Goal: Information Seeking & Learning: Find specific fact

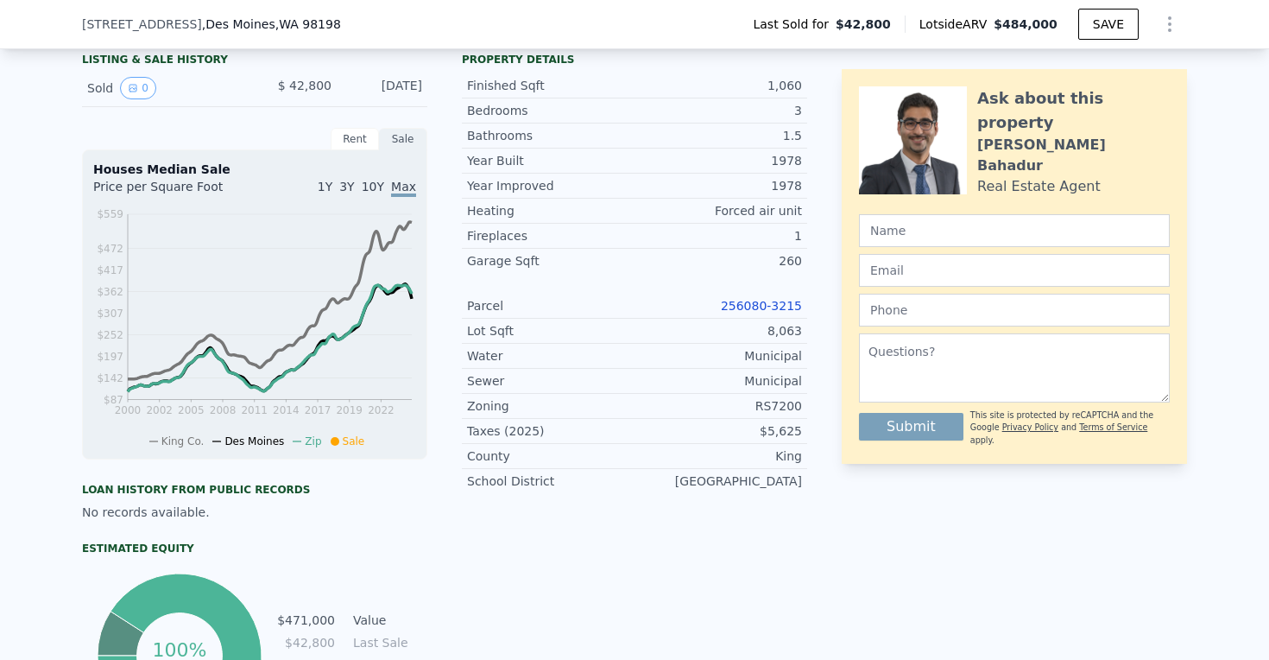
scroll to position [415, 0]
drag, startPoint x: 717, startPoint y: 301, endPoint x: 811, endPoint y: 301, distance: 94.1
click at [811, 301] on div "LISTING & SALE HISTORY Sold 0 $ 42,800 [DATE] Rent Sale Rent over time Price pe…" at bounding box center [634, 394] width 1105 height 696
copy link "256080-3215"
click at [759, 299] on link "256080-3215" at bounding box center [761, 306] width 81 height 14
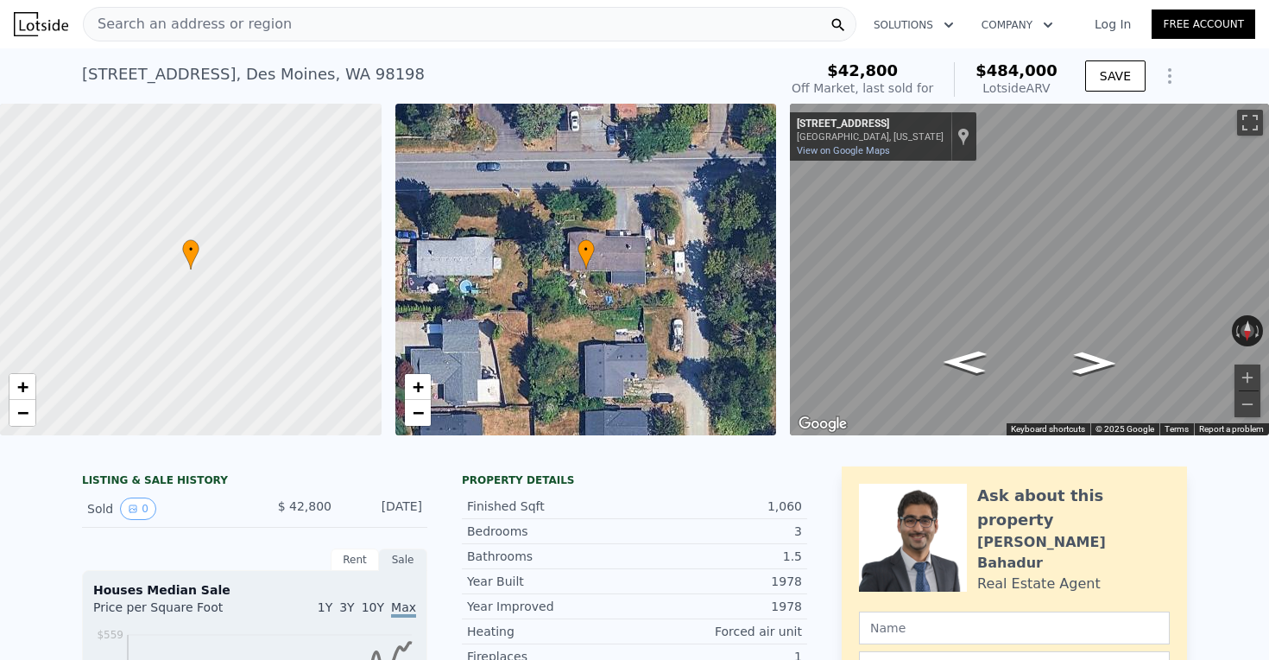
scroll to position [-1, 0]
click at [321, 28] on div "Search an address or region" at bounding box center [470, 24] width 774 height 35
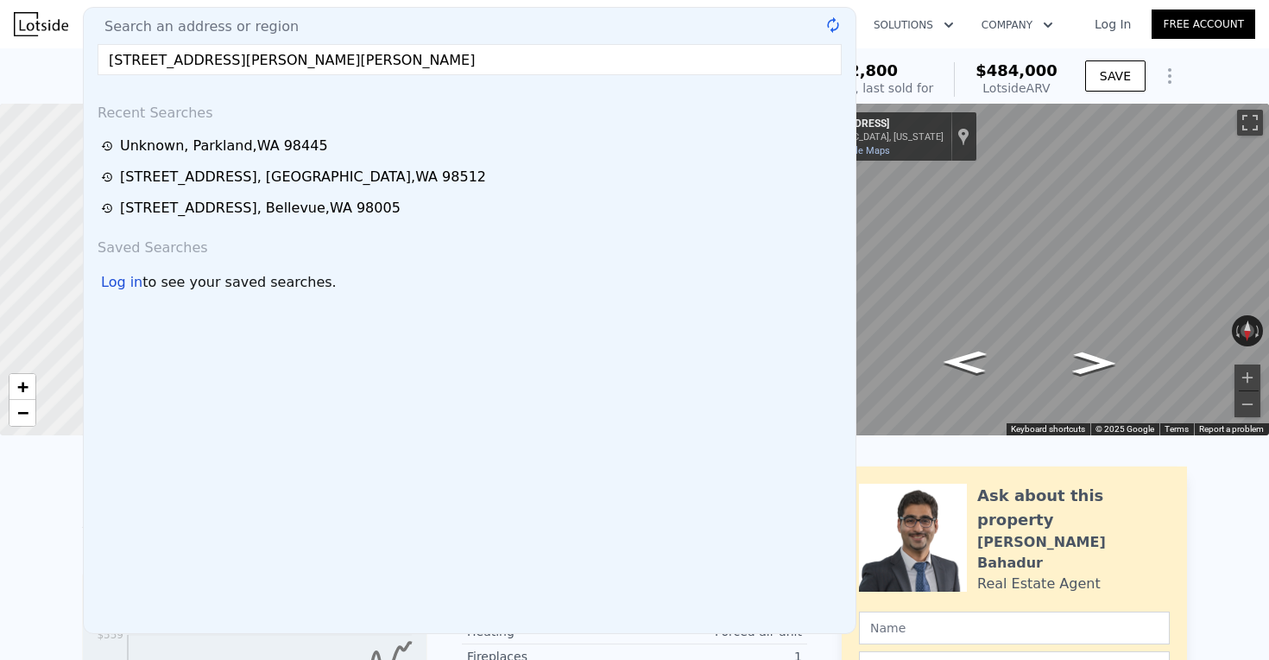
click at [454, 66] on input "[STREET_ADDRESS][PERSON_NAME][PERSON_NAME]" at bounding box center [470, 59] width 744 height 31
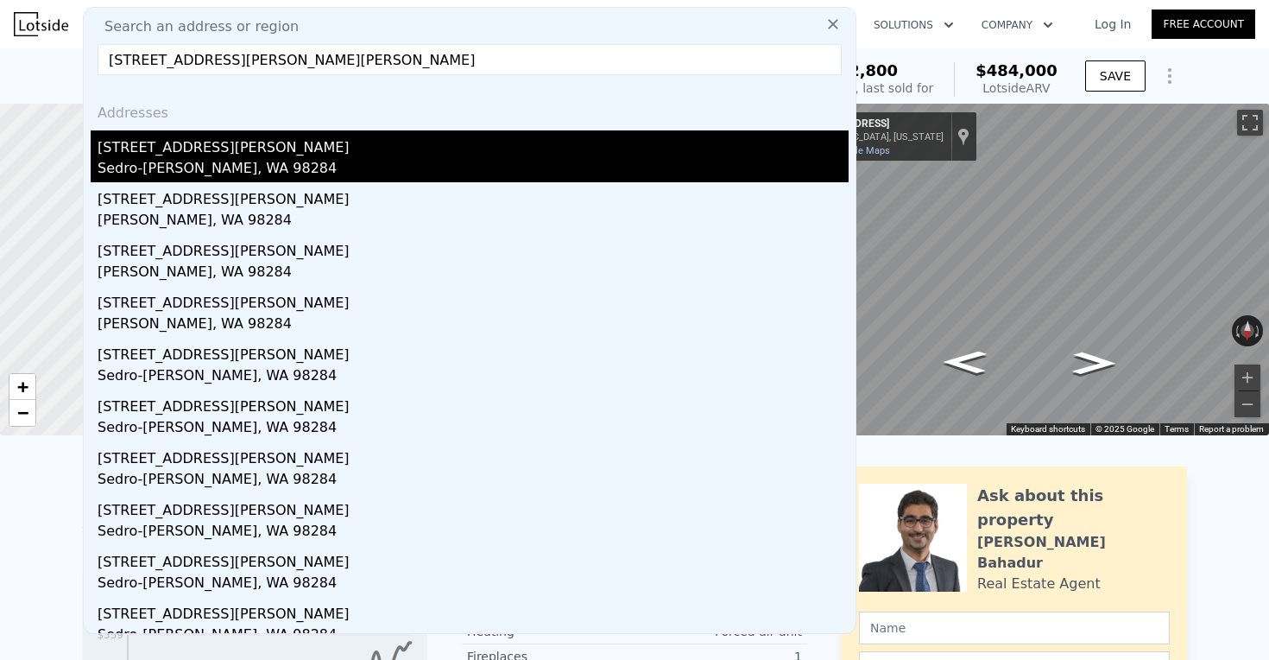
type input "[STREET_ADDRESS][PERSON_NAME][PERSON_NAME]"
click at [206, 160] on div "Sedro-[PERSON_NAME], WA 98284" at bounding box center [473, 170] width 751 height 24
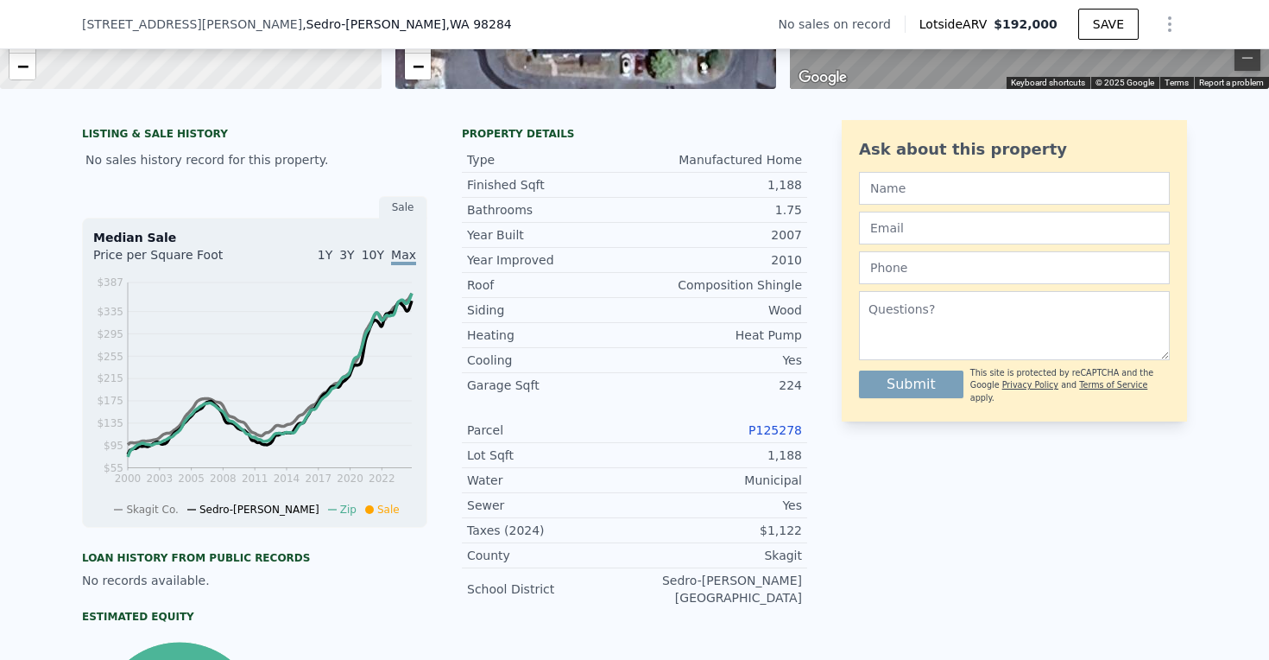
scroll to position [360, 0]
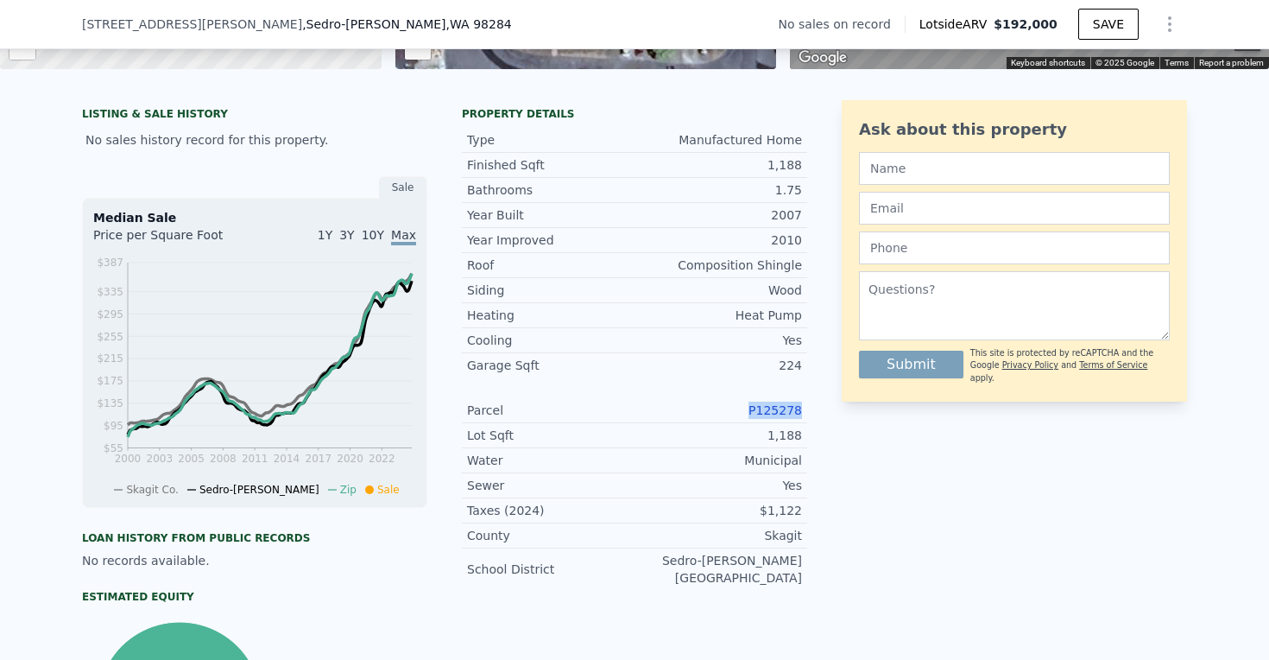
drag, startPoint x: 750, startPoint y: 408, endPoint x: 815, endPoint y: 408, distance: 65.6
click at [815, 408] on div "LISTING & SALE HISTORY No sales history record for this property. Sale Median S…" at bounding box center [634, 445] width 1105 height 690
copy link "P125278"
click at [774, 413] on link "P125278" at bounding box center [776, 410] width 54 height 14
click at [523, 3] on div "[STREET_ADDRESS][PERSON_NAME][PERSON_NAME] No sales on record Lotside ARV $192,…" at bounding box center [634, 24] width 1105 height 48
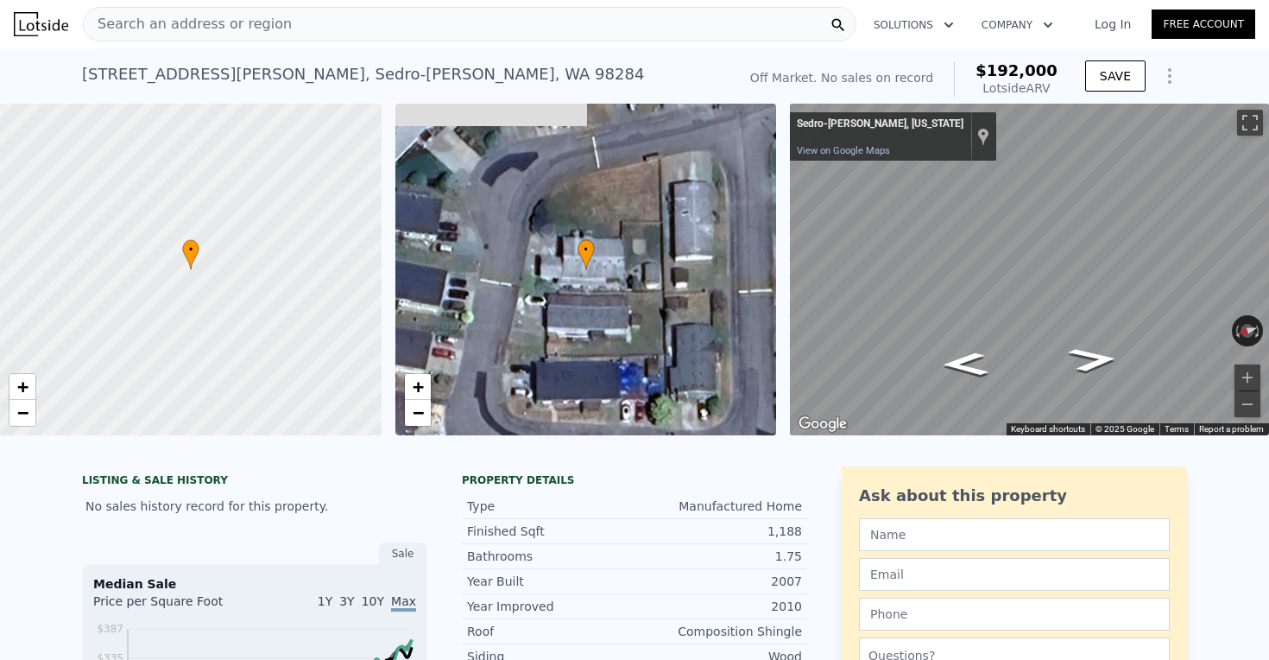
scroll to position [0, 0]
click at [299, 23] on div "Search an address or region" at bounding box center [470, 24] width 774 height 35
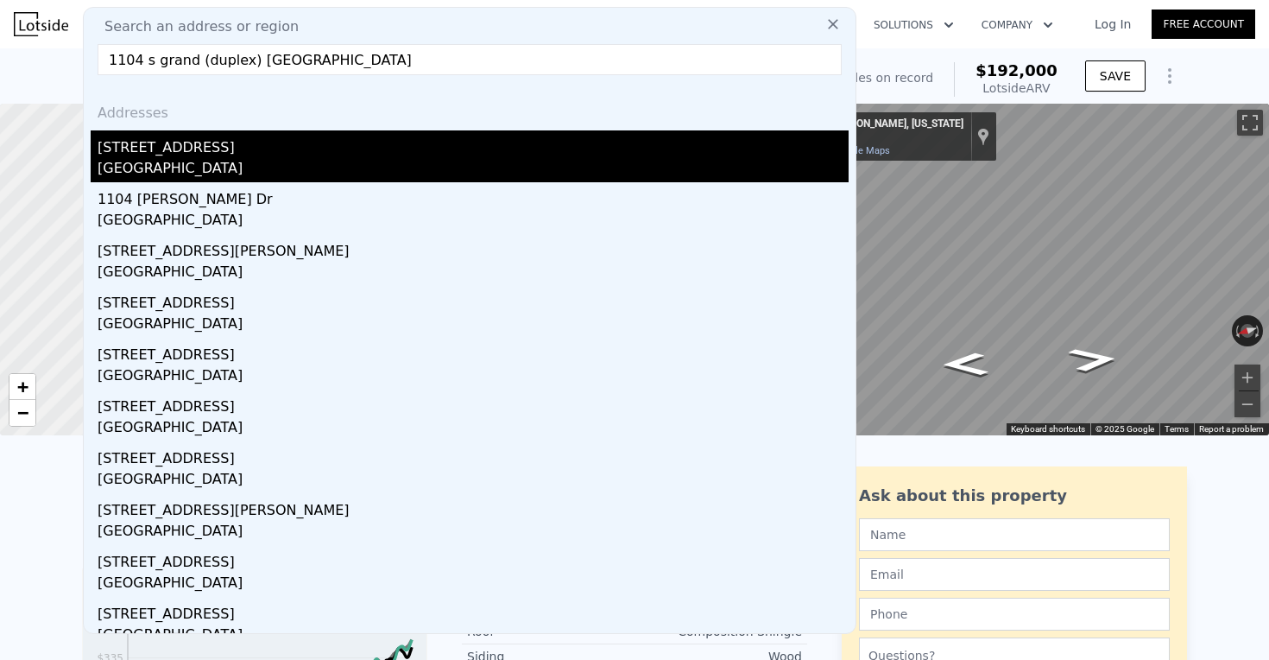
type input "1104 s grand (duplex) [GEOGRAPHIC_DATA]"
click at [204, 156] on div "[STREET_ADDRESS]" at bounding box center [473, 144] width 751 height 28
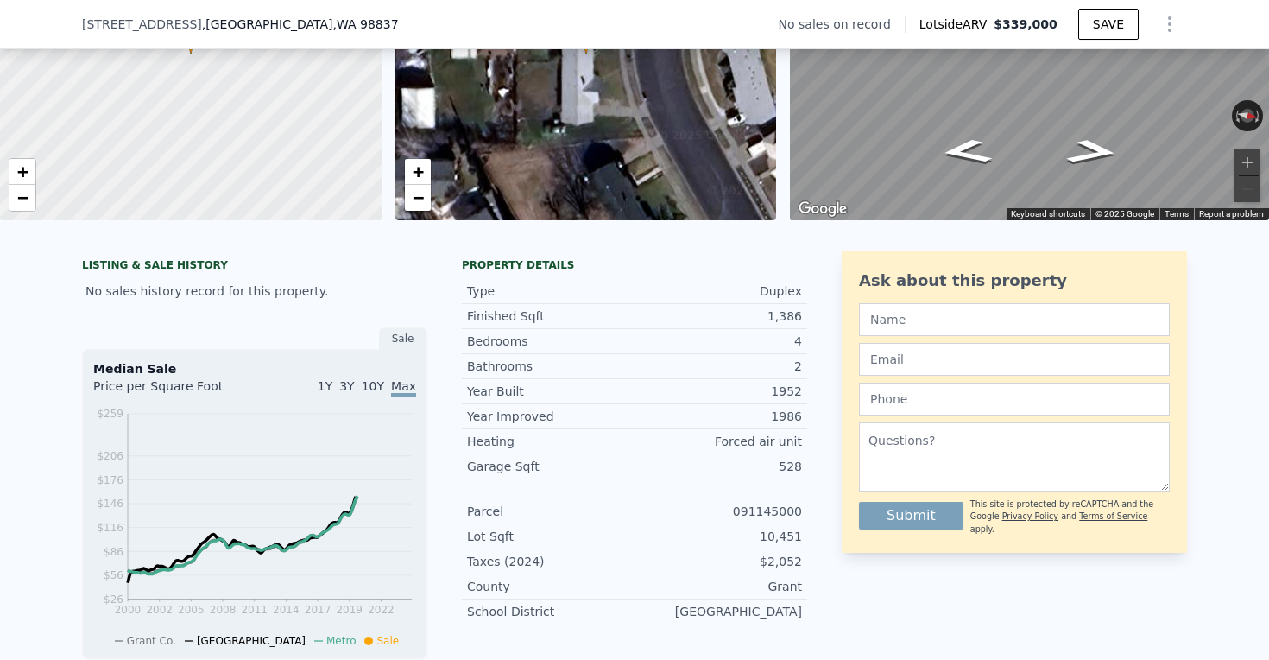
scroll to position [193, 0]
